Goal: Task Accomplishment & Management: Use online tool/utility

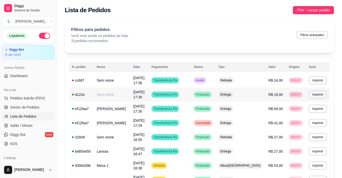
click at [251, 90] on td "Entrega" at bounding box center [240, 94] width 50 height 14
click at [264, 82] on td "Retirada" at bounding box center [240, 80] width 50 height 14
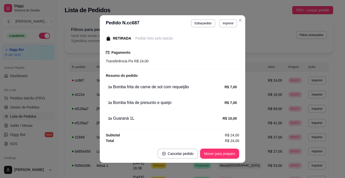
scroll to position [53, 0]
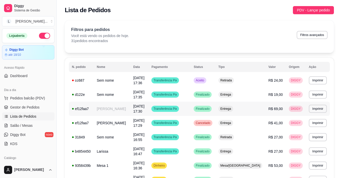
click at [256, 107] on td "Entrega" at bounding box center [240, 108] width 50 height 14
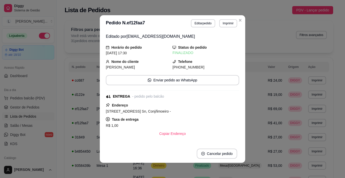
drag, startPoint x: 105, startPoint y: 110, endPoint x: 210, endPoint y: 111, distance: 105.2
click at [210, 111] on div "[STREET_ADDRESS] Sn, Conj/limoeiro -" at bounding box center [173, 111] width 134 height 6
copy span "VENIDA VAQUEIRO [PERSON_NAME], n. Sn, Conj/limoeiro -"
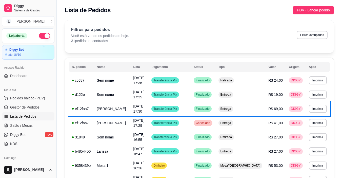
click at [29, 124] on span "Salão / Mesas" at bounding box center [21, 125] width 23 height 5
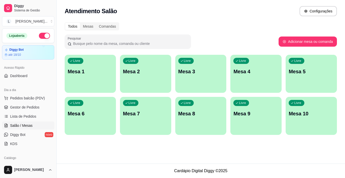
click at [25, 121] on ul "Pedidos balcão (PDV) Gestor de Pedidos Lista de Pedidos Salão / Mesas Diggy Bot…" at bounding box center [28, 121] width 52 height 54
click at [26, 119] on link "Lista de Pedidos" at bounding box center [28, 116] width 52 height 8
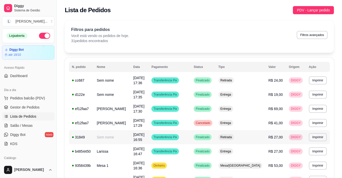
drag, startPoint x: 112, startPoint y: 134, endPoint x: 198, endPoint y: 6, distance: 154.2
click at [198, 6] on div "Lista de Pedidos PDV - Lançar pedido" at bounding box center [199, 8] width 285 height 17
click at [28, 100] on span "Pedidos balcão (PDV)" at bounding box center [27, 97] width 35 height 5
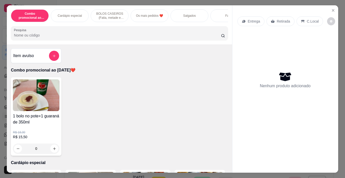
click at [192, 14] on p "Salgados" at bounding box center [189, 16] width 13 height 4
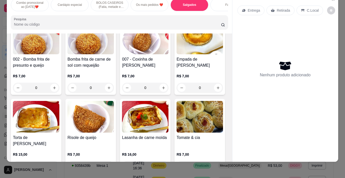
scroll to position [551, 0]
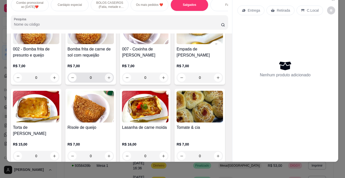
click at [111, 77] on icon "increase-product-quantity" at bounding box center [109, 78] width 4 height 4
type input "1"
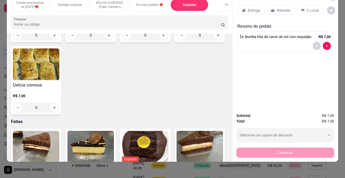
scroll to position [672, 0]
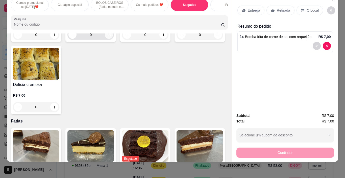
click at [107, 37] on icon "increase-product-quantity" at bounding box center [109, 35] width 4 height 4
type input "1"
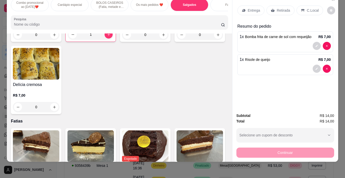
click at [279, 10] on div "Retirada" at bounding box center [281, 11] width 28 height 10
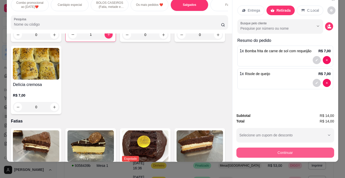
click at [286, 147] on button "Continuar" at bounding box center [286, 152] width 98 height 10
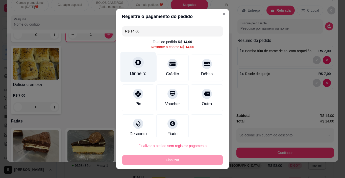
click at [136, 59] on div at bounding box center [138, 62] width 11 height 11
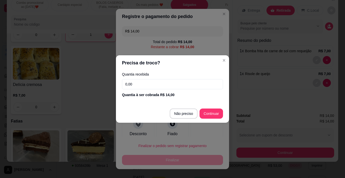
click at [163, 85] on input "0,00" at bounding box center [172, 84] width 101 height 10
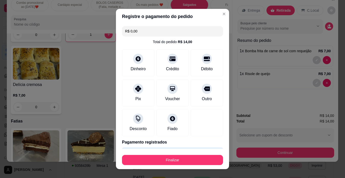
type input "R$ 0,00"
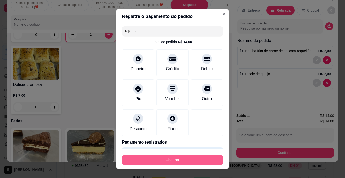
click at [186, 160] on button "Finalizar" at bounding box center [172, 160] width 101 height 10
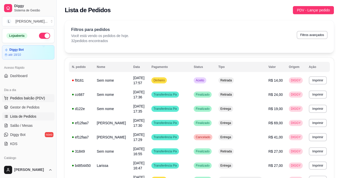
click at [24, 96] on span "Pedidos balcão (PDV)" at bounding box center [27, 97] width 35 height 5
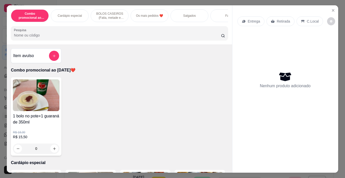
click at [185, 16] on div "Salgados" at bounding box center [190, 15] width 38 height 13
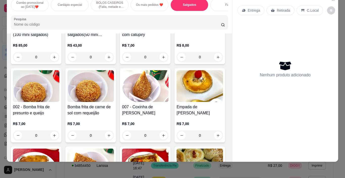
scroll to position [511, 0]
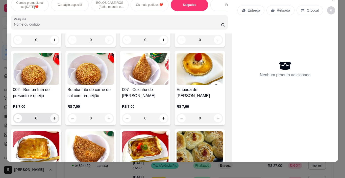
click at [56, 117] on icon "increase-product-quantity" at bounding box center [55, 118] width 4 height 4
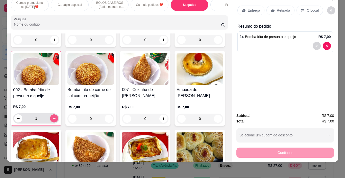
type input "1"
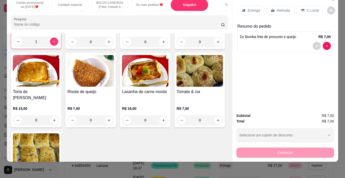
scroll to position [592, 0]
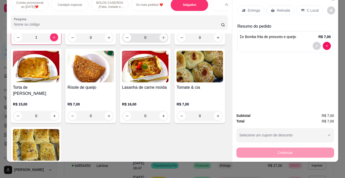
click at [162, 39] on icon "increase-product-quantity" at bounding box center [163, 37] width 3 height 3
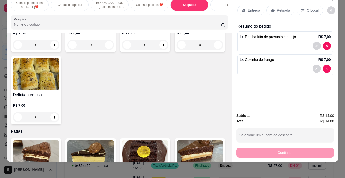
scroll to position [672, 0]
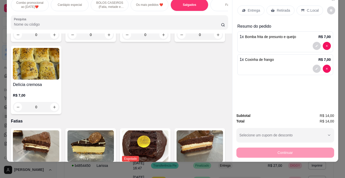
click at [226, 37] on div "Item avulso Combo promocional ao [DATE]❤️ 1 bolo no pote+1 guaraná de 350ml R$ …" at bounding box center [119, 97] width 225 height 128
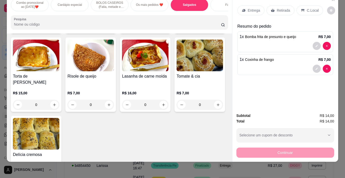
scroll to position [594, 0]
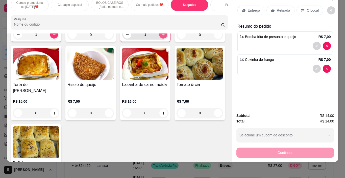
click at [162, 36] on icon "increase-product-quantity" at bounding box center [163, 34] width 3 height 3
type input "2"
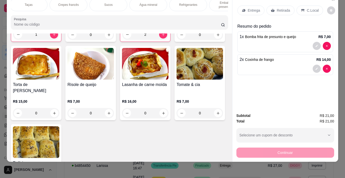
scroll to position [0, 660]
click at [162, 5] on div "Refrigerantes" at bounding box center [169, 4] width 38 height 13
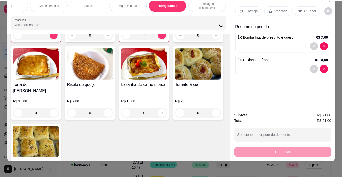
scroll to position [2658, 0]
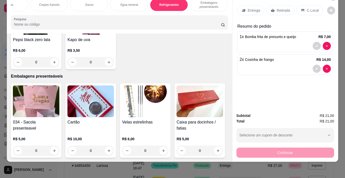
type input "1"
click at [283, 6] on div "Retirada" at bounding box center [281, 11] width 28 height 10
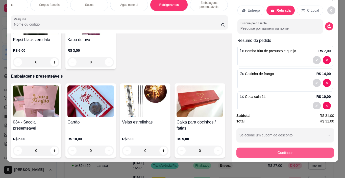
click at [273, 147] on button "Continuar" at bounding box center [286, 152] width 98 height 10
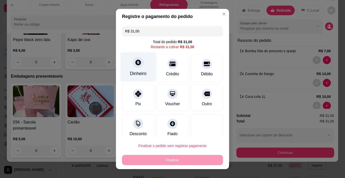
click at [138, 74] on div "Dinheiro" at bounding box center [138, 73] width 17 height 7
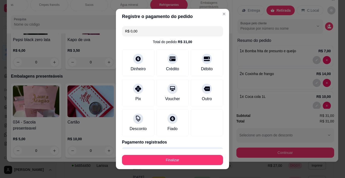
type input "R$ 0,00"
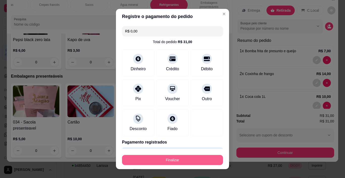
click at [181, 162] on button "Finalizar" at bounding box center [172, 160] width 101 height 10
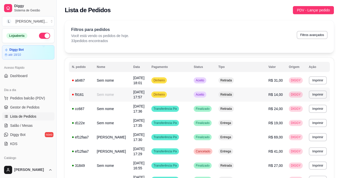
click at [190, 91] on td "Dinheiro" at bounding box center [169, 94] width 42 height 14
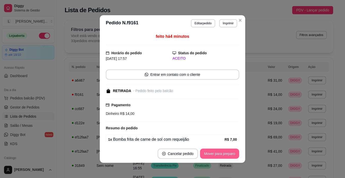
click at [226, 148] on button "Mover para preparo" at bounding box center [219, 153] width 39 height 10
click at [224, 152] on div "Mover para preparo" at bounding box center [216, 153] width 46 height 10
click at [224, 152] on button "Mover para retirada disponível" at bounding box center [212, 153] width 56 height 10
click at [224, 152] on button "Mover para finalizado" at bounding box center [219, 153] width 42 height 10
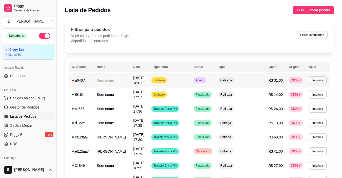
click at [190, 80] on td "Dinheiro" at bounding box center [169, 80] width 42 height 14
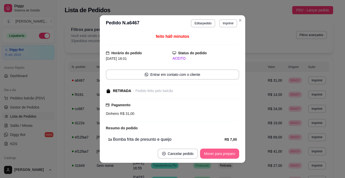
click at [213, 151] on button "Mover para preparo" at bounding box center [219, 153] width 39 height 10
click at [213, 151] on div "Mover para preparo" at bounding box center [219, 153] width 39 height 10
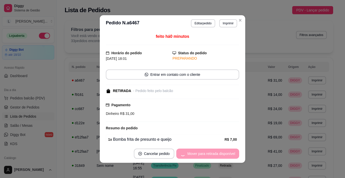
click at [213, 151] on div "Mover para retirada disponível" at bounding box center [208, 153] width 63 height 10
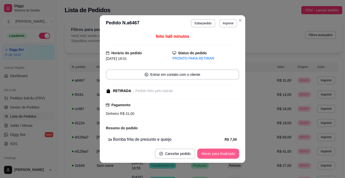
click at [213, 151] on button "Mover para finalizado" at bounding box center [219, 153] width 42 height 10
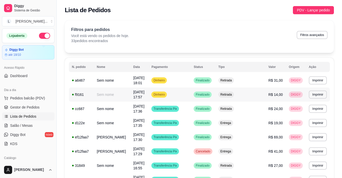
click at [148, 98] on td "[DATE] 17:57" at bounding box center [139, 94] width 18 height 14
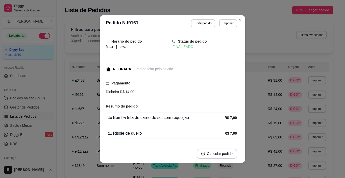
click at [293, 109] on span "DIGGY" at bounding box center [296, 108] width 12 height 4
click at [259, 81] on td "Retirada" at bounding box center [240, 80] width 50 height 14
click at [259, 90] on td "Retirada" at bounding box center [240, 94] width 50 height 14
click at [294, 67] on th "Origem" at bounding box center [296, 67] width 20 height 10
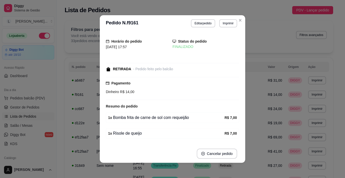
click at [294, 67] on th "Origem" at bounding box center [296, 67] width 20 height 10
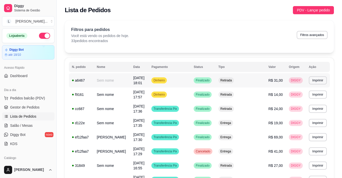
click at [268, 76] on td "R$ 31,00" at bounding box center [275, 80] width 20 height 14
